Goal: Task Accomplishment & Management: Use online tool/utility

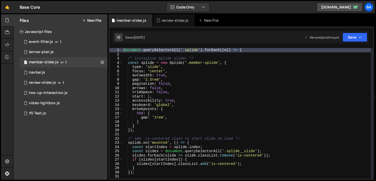
scroll to position [4, 0]
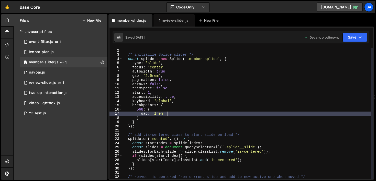
click at [168, 114] on div "document . querySelectorAll ( '.splide' ) . forEach (( el ) => { /* initialize …" at bounding box center [246, 113] width 248 height 139
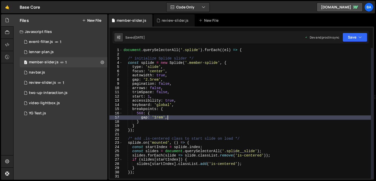
scroll to position [0, 0]
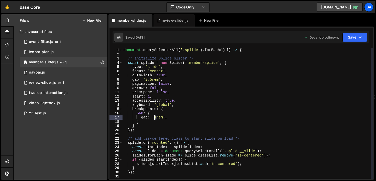
click at [154, 117] on div "document . querySelectorAll ( '.splide' ) . forEach (( el ) => { /* initialize …" at bounding box center [246, 117] width 248 height 139
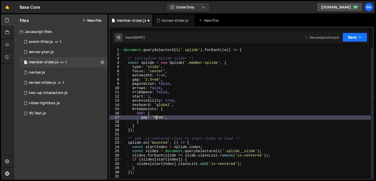
click at [354, 41] on button "Save" at bounding box center [354, 37] width 25 height 9
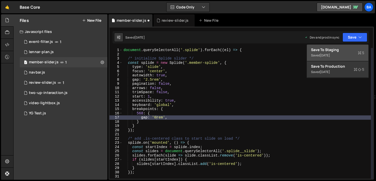
click at [330, 54] on div "[DATE]" at bounding box center [325, 55] width 10 height 4
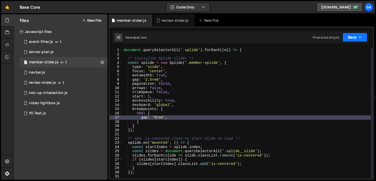
click at [350, 38] on button "Save" at bounding box center [354, 37] width 25 height 9
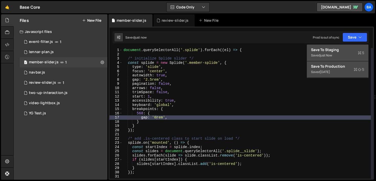
click at [335, 69] on div "Saved [DATE]" at bounding box center [337, 72] width 53 height 6
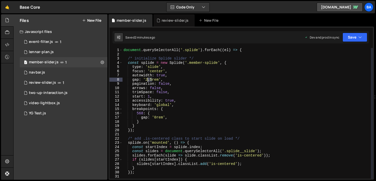
drag, startPoint x: 150, startPoint y: 80, endPoint x: 146, endPoint y: 79, distance: 3.6
click at [146, 79] on div "document . querySelectorAll ( '.splide' ) . forEach (( el ) => { /* initialize …" at bounding box center [246, 117] width 248 height 139
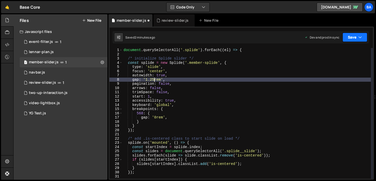
click at [354, 36] on button "Save" at bounding box center [354, 37] width 25 height 9
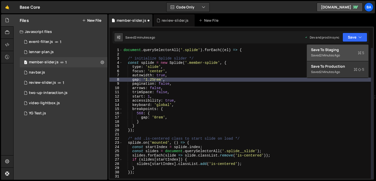
click at [343, 47] on button "Save to Staging S Saved 2 minutes ago" at bounding box center [337, 53] width 61 height 17
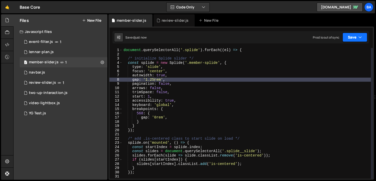
click at [356, 36] on button "Save" at bounding box center [354, 37] width 25 height 9
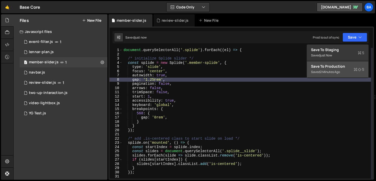
click at [328, 70] on div "2 minutes ago" at bounding box center [330, 72] width 20 height 4
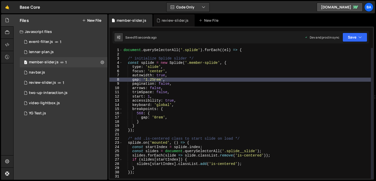
click at [178, 80] on div "document . querySelectorAll ( '.splide' ) . forEach (( el ) => { /* initialize …" at bounding box center [246, 117] width 248 height 139
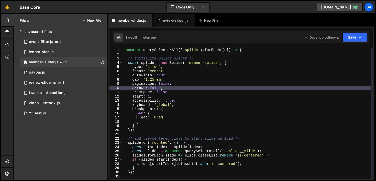
click at [161, 88] on div "document . querySelectorAll ( '.splide' ) . forEach (( el ) => { /* initialize …" at bounding box center [246, 117] width 248 height 139
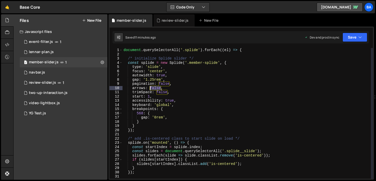
drag, startPoint x: 161, startPoint y: 88, endPoint x: 150, endPoint y: 89, distance: 10.5
click at [150, 89] on div "document . querySelectorAll ( '.splide' ) . forEach (( el ) => { /* initialize …" at bounding box center [246, 117] width 248 height 139
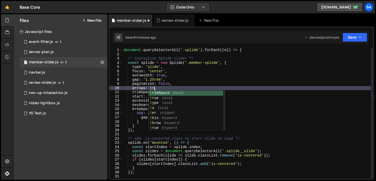
scroll to position [0, 2]
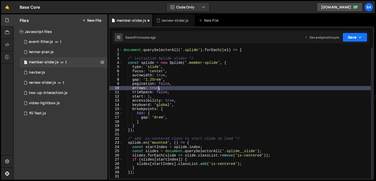
click at [353, 37] on button "Save" at bounding box center [354, 37] width 25 height 9
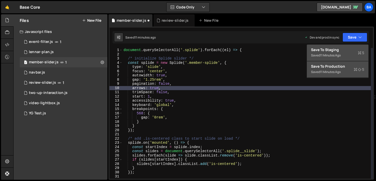
click at [339, 49] on div "Save to Staging S" at bounding box center [337, 49] width 53 height 5
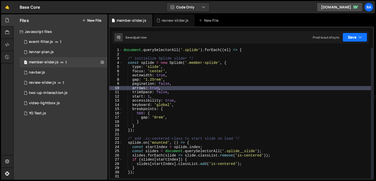
click at [350, 38] on button "Save" at bounding box center [354, 37] width 25 height 9
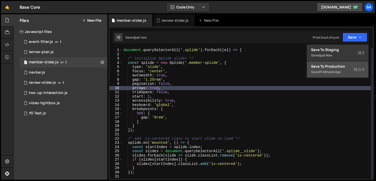
click at [332, 70] on div "Saved 11 minutes ago" at bounding box center [337, 72] width 53 height 6
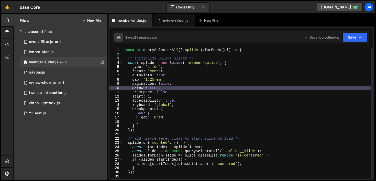
click at [190, 114] on div "document . querySelectorAll ( '.splide' ) . forEach (( el ) => { /* initialize …" at bounding box center [246, 117] width 248 height 139
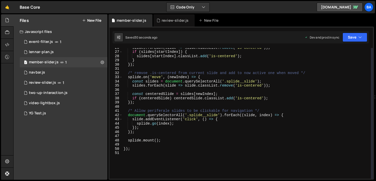
scroll to position [110, 0]
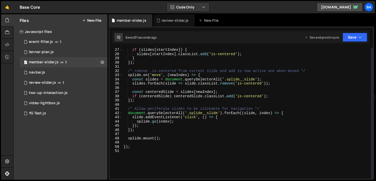
click at [247, 122] on div "if ( slides [ startIndex ]) { slides [ startIndex ] . classList . add ( 'is-cen…" at bounding box center [246, 117] width 248 height 139
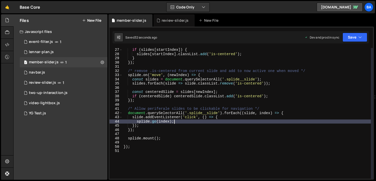
click at [168, 127] on div "if ( slides [ startIndex ]) { slides [ startIndex ] . classList . add ( 'is-cen…" at bounding box center [246, 117] width 248 height 139
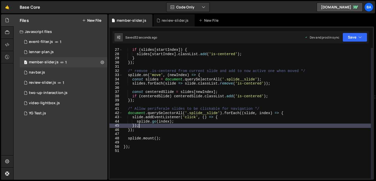
scroll to position [0, 1]
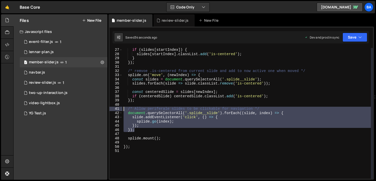
drag, startPoint x: 139, startPoint y: 130, endPoint x: 112, endPoint y: 108, distance: 34.3
click at [112, 108] on div "}); 27 28 29 30 31 32 33 34 35 36 37 38 39 40 41 42 43 44 45 46 47 48 49 50 51 …" at bounding box center [240, 113] width 263 height 131
click at [134, 113] on div "if ( slides [ startIndex ]) { slides [ startIndex ] . classList . add ( 'is-cen…" at bounding box center [246, 113] width 248 height 131
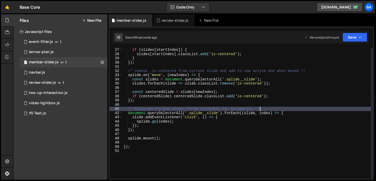
click at [270, 110] on div "if ( slides [ startIndex ]) { slides [ startIndex ] . classList . add ( 'is-cen…" at bounding box center [246, 117] width 248 height 139
type textarea "/* Allow periferale slides to be clickable for navigation"
click at [139, 133] on div "if ( slides [ startIndex ]) { slides [ startIndex ] . classList . add ( 'is-cen…" at bounding box center [246, 117] width 248 height 139
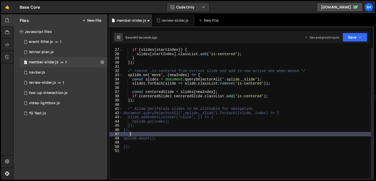
scroll to position [0, 0]
click at [345, 39] on button "Save" at bounding box center [354, 37] width 25 height 9
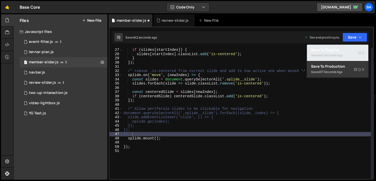
click at [337, 53] on div "42 seconds ago" at bounding box center [331, 55] width 23 height 4
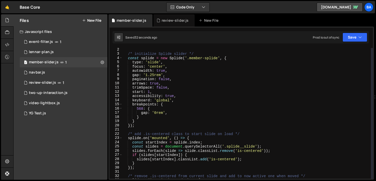
scroll to position [3, 0]
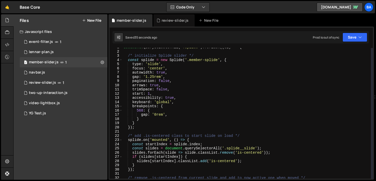
click at [158, 93] on div "document . querySelectorAll ( '.splide' ) . forEach (( el ) => { /* initialize …" at bounding box center [246, 114] width 248 height 139
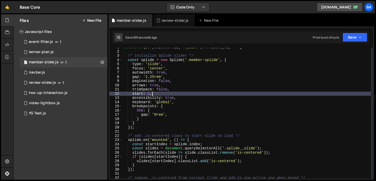
click at [190, 100] on div "document . querySelectorAll ( '.splide' ) . forEach (( el ) => { /* initialize …" at bounding box center [246, 114] width 248 height 139
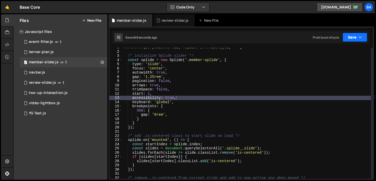
click at [356, 35] on button "Save" at bounding box center [354, 37] width 25 height 9
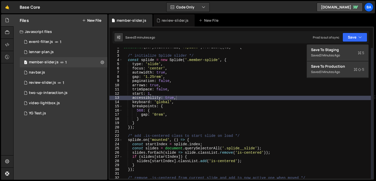
click at [161, 93] on div "document . querySelectorAll ( '.splide' ) . forEach (( el ) => { /* initialize …" at bounding box center [246, 114] width 248 height 139
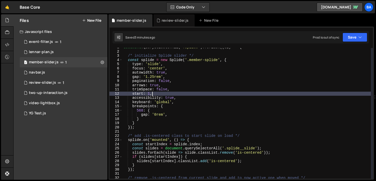
click at [181, 88] on div "document . querySelectorAll ( '.splide' ) . forEach (( el ) => { /* initialize …" at bounding box center [246, 114] width 248 height 139
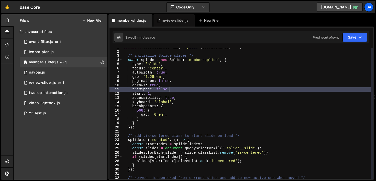
click at [177, 72] on div "document . querySelectorAll ( '.splide' ) . forEach (( el ) => { /* initialize …" at bounding box center [246, 114] width 248 height 139
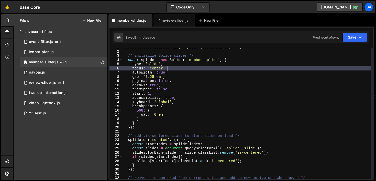
click at [176, 68] on div "document . querySelectorAll ( '.splide' ) . forEach (( el ) => { /* initialize …" at bounding box center [246, 114] width 248 height 139
click at [174, 65] on div "document . querySelectorAll ( '.splide' ) . forEach (( el ) => { /* initialize …" at bounding box center [246, 114] width 248 height 139
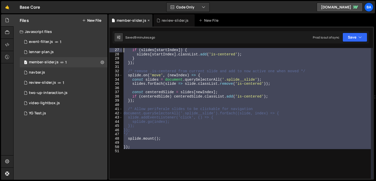
scroll to position [0, 0]
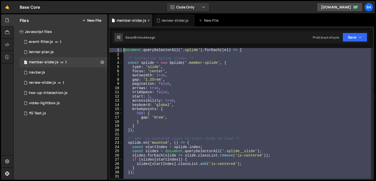
drag, startPoint x: 144, startPoint y: 140, endPoint x: 111, endPoint y: 18, distance: 126.7
click at [111, 18] on div "Debug Explain Copy member-slider.js review-slider.js New File Saved 9 minutes a…" at bounding box center [240, 97] width 265 height 166
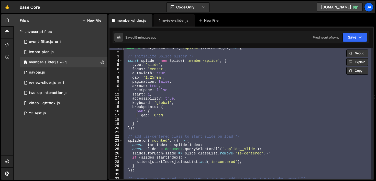
scroll to position [2, 0]
click at [254, 97] on div "document . querySelectorAll ( '.splide' ) . forEach (( el ) => { /* initialize …" at bounding box center [246, 113] width 248 height 131
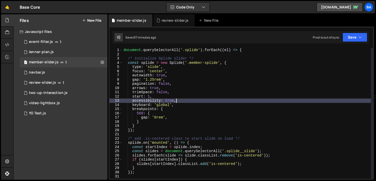
scroll to position [0, 0]
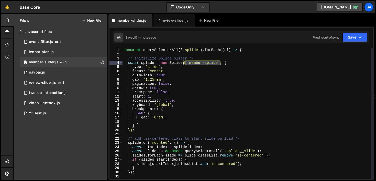
drag, startPoint x: 219, startPoint y: 63, endPoint x: 185, endPoint y: 61, distance: 34.6
click at [185, 61] on div "document . querySelectorAll ( '.splide' ) . forEach (( el ) => { /* initialize …" at bounding box center [246, 117] width 248 height 139
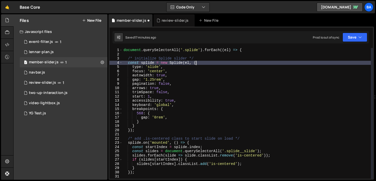
click at [205, 63] on div "document . querySelectorAll ( '.splide' ) . forEach (( el ) => { /* initialize …" at bounding box center [246, 117] width 248 height 139
click at [355, 38] on button "Save" at bounding box center [354, 37] width 25 height 9
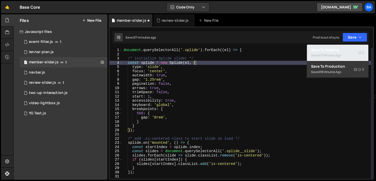
click at [338, 53] on div "17 minutes ago" at bounding box center [330, 55] width 21 height 4
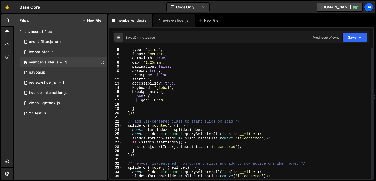
scroll to position [23, 0]
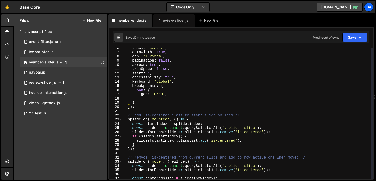
type textarea "/* remvoe .is-centered from current slide and add to now active one when moved …"
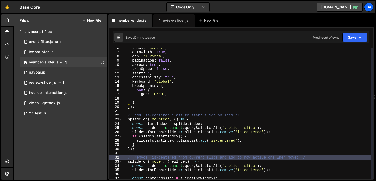
click at [137, 156] on div "focus : 'center' , autowidth : true , gap : '1.25rem' , pagination : false , ar…" at bounding box center [246, 115] width 248 height 139
click at [142, 155] on div "focus : 'center' , autowidth : true , gap : '1.25rem' , pagination : false , ar…" at bounding box center [246, 115] width 248 height 139
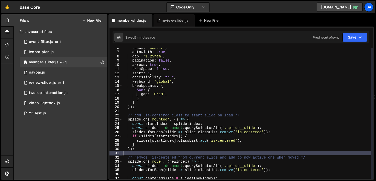
click at [144, 158] on div "focus : 'center' , autowidth : true , gap : '1.25rem' , pagination : false , ar…" at bounding box center [246, 115] width 248 height 139
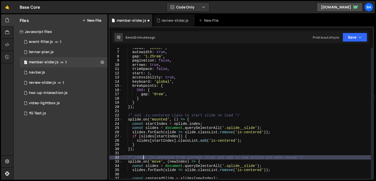
scroll to position [0, 1]
click at [259, 124] on div "focus : 'center' , autowidth : true , gap : '1.25rem' , pagination : false , ar…" at bounding box center [246, 115] width 248 height 139
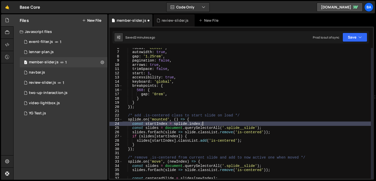
click at [302, 122] on div "focus : 'center' , autowidth : true , gap : '1.25rem' , pagination : false , ar…" at bounding box center [246, 115] width 248 height 139
click at [296, 124] on div "focus : 'center' , autowidth : true , gap : '1.25rem' , pagination : false , ar…" at bounding box center [246, 115] width 248 height 139
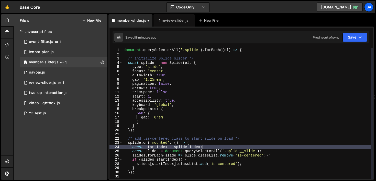
click at [158, 88] on div "document . querySelectorAll ( '.splide' ) . forEach (( el ) => { /* initialize …" at bounding box center [246, 117] width 248 height 139
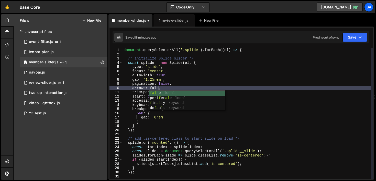
scroll to position [0, 2]
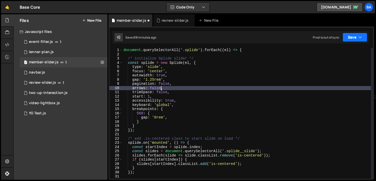
click at [355, 34] on button "Save" at bounding box center [354, 37] width 25 height 9
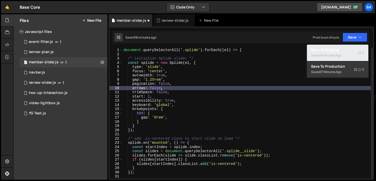
click at [321, 52] on div "Saved 18 minutes ago" at bounding box center [337, 55] width 53 height 6
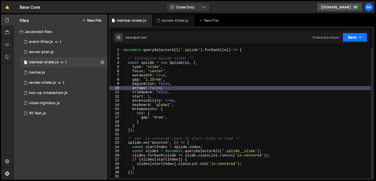
click at [348, 40] on button "Save" at bounding box center [354, 37] width 25 height 9
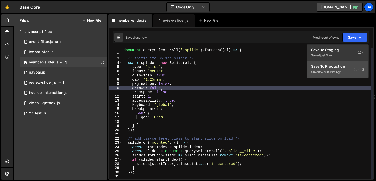
click at [328, 68] on div "Save to Production S" at bounding box center [337, 66] width 53 height 5
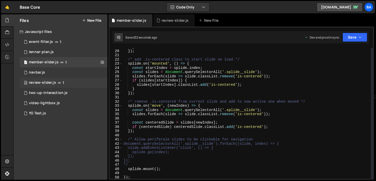
scroll to position [79, 0]
click at [136, 139] on div "} }) ; /* add .is-centered class to start slide on load */ splide . on ( 'mount…" at bounding box center [246, 114] width 248 height 139
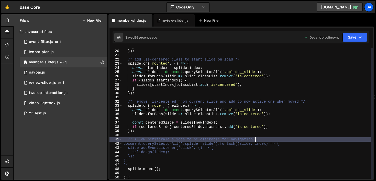
click at [268, 140] on div "} }) ; /* add .is-centered class to start slide on load */ splide . on ( 'mount…" at bounding box center [246, 114] width 248 height 139
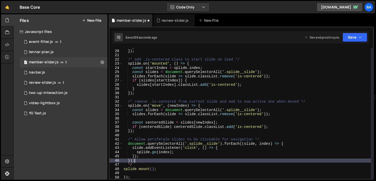
click at [134, 163] on div "} }) ; /* add .is-centered class to start slide on load */ splide . on ( 'mount…" at bounding box center [246, 114] width 248 height 139
click at [140, 164] on div "} }) ; /* add .is-centered class to start slide on load */ splide . on ( 'mount…" at bounding box center [246, 114] width 248 height 139
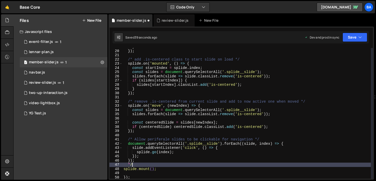
type textarea "*"
click at [352, 39] on button "Save" at bounding box center [354, 37] width 25 height 9
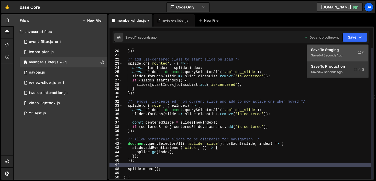
click at [327, 50] on div "Save to Staging S" at bounding box center [337, 49] width 53 height 5
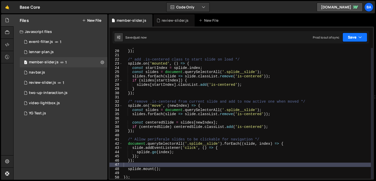
click at [348, 38] on button "Save" at bounding box center [354, 37] width 25 height 9
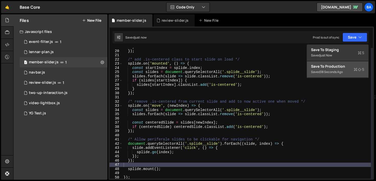
click at [330, 70] on div "Saved 38 seconds ago" at bounding box center [337, 72] width 53 height 6
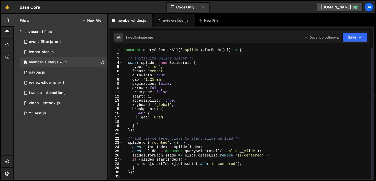
click at [173, 87] on div "document . querySelectorAll ( '.splide' ) . forEach (( el ) => { /* initialize …" at bounding box center [246, 117] width 248 height 139
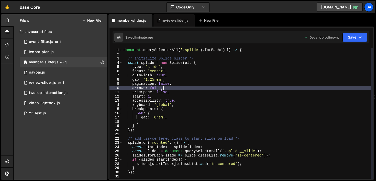
click at [179, 67] on div "document . querySelectorAll ( '.splide' ) . forEach (( el ) => { /* initialize …" at bounding box center [246, 117] width 248 height 139
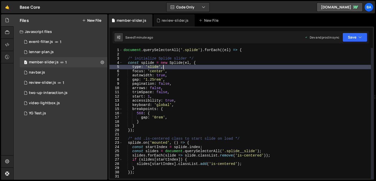
click at [179, 83] on div "document . querySelectorAll ( '.splide' ) . forEach (( el ) => { /* initialize …" at bounding box center [246, 117] width 248 height 139
type textarea "pagination: false,"
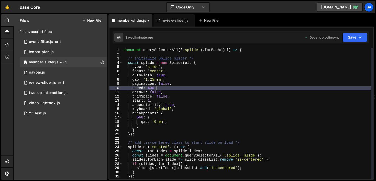
scroll to position [2, 0]
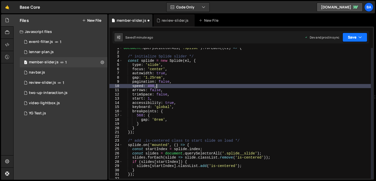
click at [348, 37] on button "Save" at bounding box center [354, 37] width 25 height 9
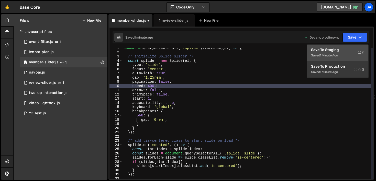
click at [341, 53] on div "Saved 1 minute ago" at bounding box center [337, 55] width 53 height 6
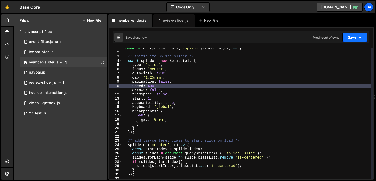
click at [347, 37] on button "Save" at bounding box center [354, 37] width 25 height 9
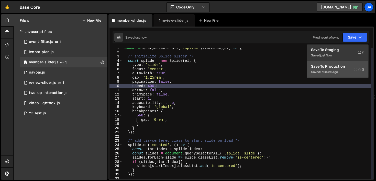
click at [328, 70] on div "1 minute ago" at bounding box center [329, 72] width 18 height 4
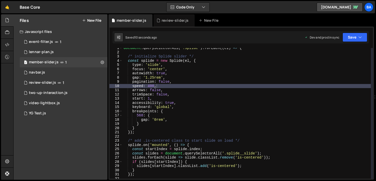
click at [150, 86] on div "document . querySelectorAll ( '.splide' ) . forEach (( el ) => { /* initialize …" at bounding box center [246, 115] width 248 height 139
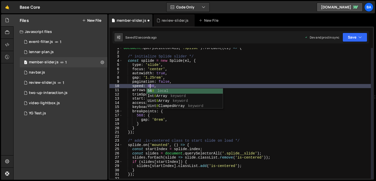
click at [301, 87] on div "document . querySelectorAll ( '.splide' ) . forEach (( el ) => { /* initialize …" at bounding box center [246, 115] width 248 height 139
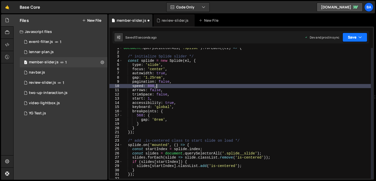
click at [344, 37] on button "Save" at bounding box center [354, 37] width 25 height 9
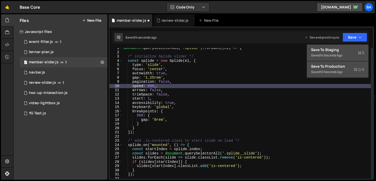
click at [329, 54] on div "14 seconds ago" at bounding box center [331, 55] width 22 height 4
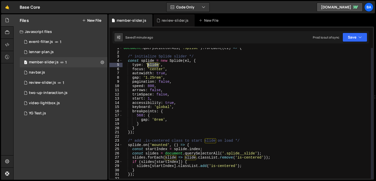
drag, startPoint x: 159, startPoint y: 65, endPoint x: 148, endPoint y: 63, distance: 10.9
click at [148, 63] on div "document . querySelectorAll ( '.splide' ) . forEach (( el ) => { /* initialize …" at bounding box center [246, 115] width 248 height 139
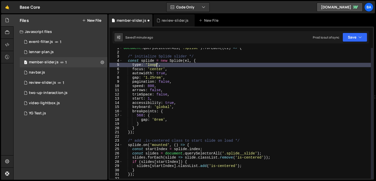
scroll to position [0, 2]
click at [347, 40] on button "Save" at bounding box center [354, 37] width 25 height 9
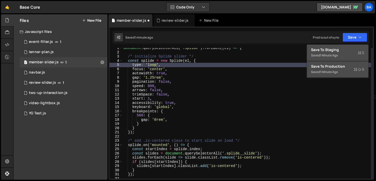
click at [340, 53] on div "Saved 1 minute ago" at bounding box center [337, 55] width 53 height 6
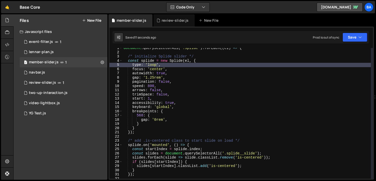
click at [187, 70] on div "document . querySelectorAll ( '.splide' ) . forEach (( el ) => { /* initialize …" at bounding box center [246, 115] width 248 height 139
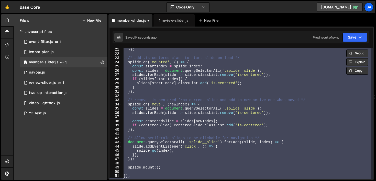
scroll to position [0, 0]
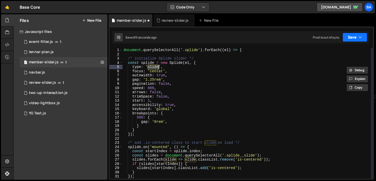
click at [349, 36] on button "Save" at bounding box center [354, 37] width 25 height 9
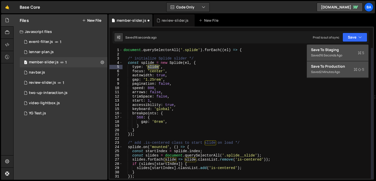
click at [340, 47] on div "Save to Staging S" at bounding box center [337, 49] width 53 height 5
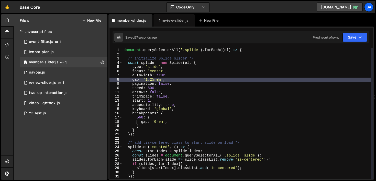
click at [158, 80] on div "document . querySelectorAll ( '.splide' ) . forEach (( el ) => { /* initialize …" at bounding box center [246, 117] width 248 height 139
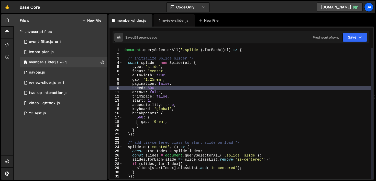
drag, startPoint x: 150, startPoint y: 87, endPoint x: 162, endPoint y: 87, distance: 12.3
click at [150, 87] on div "document . querySelectorAll ( '.splide' ) . forEach (( el ) => { /* initialize …" at bounding box center [246, 117] width 248 height 139
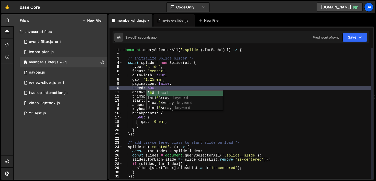
click at [314, 94] on div "document . querySelectorAll ( '.splide' ) . forEach (( el ) => { /* initialize …" at bounding box center [246, 117] width 248 height 139
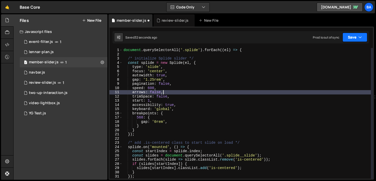
type textarea "arrows: false,"
click at [350, 38] on button "Save" at bounding box center [354, 37] width 25 height 9
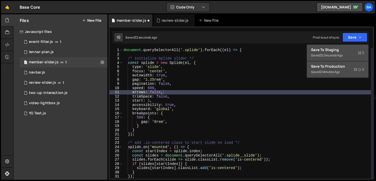
click at [340, 48] on div "Save to Staging S" at bounding box center [337, 49] width 53 height 5
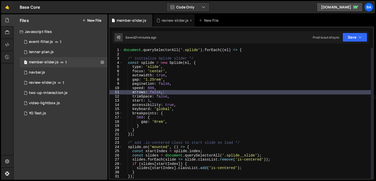
click at [190, 20] on icon at bounding box center [191, 20] width 4 height 5
